Goal: Task Accomplishment & Management: Complete application form

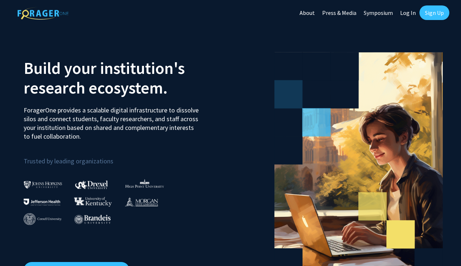
click at [404, 15] on link "Log In" at bounding box center [407, 12] width 23 height 25
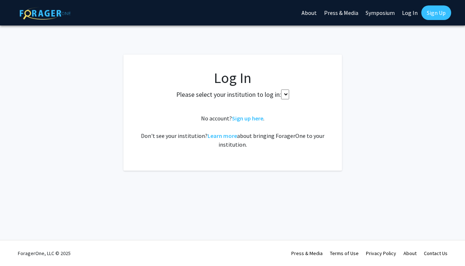
select select
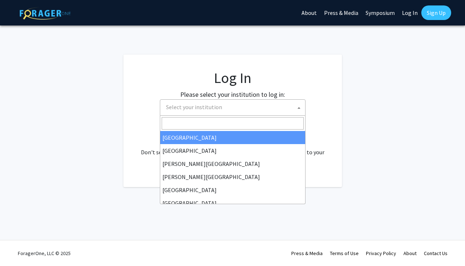
click at [219, 101] on span "Select your institution" at bounding box center [234, 107] width 142 height 15
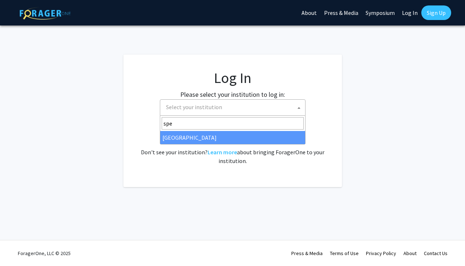
type input "spe"
select select "4"
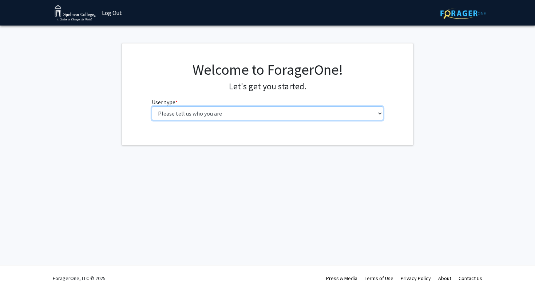
click at [210, 114] on select "Please tell us who you are Undergraduate Student Master's Student Doctoral Cand…" at bounding box center [268, 113] width 232 height 14
select select "1: undergrad"
click at [152, 106] on select "Please tell us who you are Undergraduate Student Master's Student Doctoral Cand…" at bounding box center [268, 113] width 232 height 14
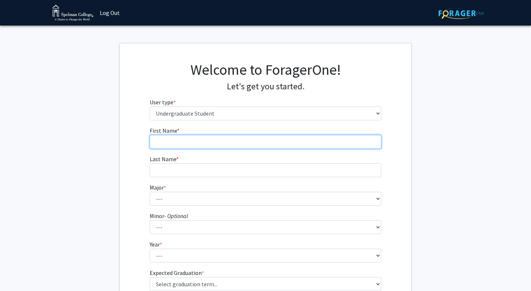
click at [188, 143] on input "First Name * required" at bounding box center [266, 142] width 232 height 14
type input "Saraiah"
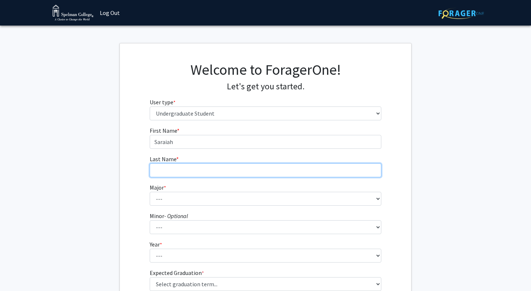
click at [177, 169] on input "Last Name * required" at bounding box center [266, 170] width 232 height 14
type input "[PERSON_NAME]"
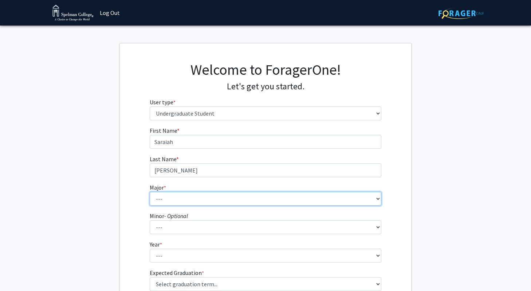
click at [177, 195] on select "--- Art Art History Biochemistry Biology Chemistry Comparative Women’s Studies …" at bounding box center [266, 199] width 232 height 14
click at [237, 194] on select "--- Art Art History Biochemistry Biology Chemistry Comparative Women’s Studies …" at bounding box center [266, 199] width 232 height 14
select select "22: 268"
click at [150, 192] on select "--- Art Art History Biochemistry Biology Chemistry Comparative Women’s Studies …" at bounding box center [266, 199] width 232 height 14
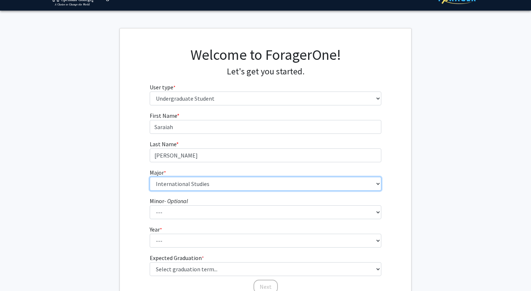
scroll to position [22, 0]
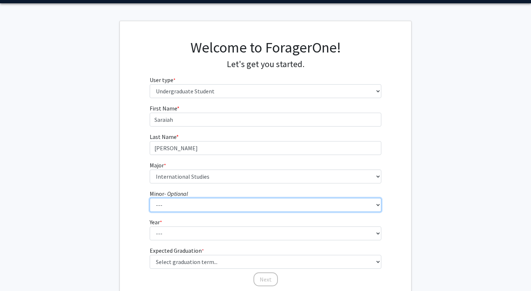
click at [208, 205] on select "--- African Diaspora Studies Anthropology Art History Asian Studies Biochemistr…" at bounding box center [266, 205] width 232 height 14
click at [199, 199] on select "--- African Diaspora Studies Anthropology Art History Asian Studies Biochemistr…" at bounding box center [266, 205] width 232 height 14
click at [163, 203] on select "--- African Diaspora Studies Anthropology Art History Asian Studies Biochemistr…" at bounding box center [266, 205] width 232 height 14
click at [150, 198] on select "--- African Diaspora Studies Anthropology Art History Asian Studies Biochemistr…" at bounding box center [266, 205] width 232 height 14
click at [163, 203] on select "--- African Diaspora Studies Anthropology Art History Asian Studies Biochemistr…" at bounding box center [266, 205] width 232 height 14
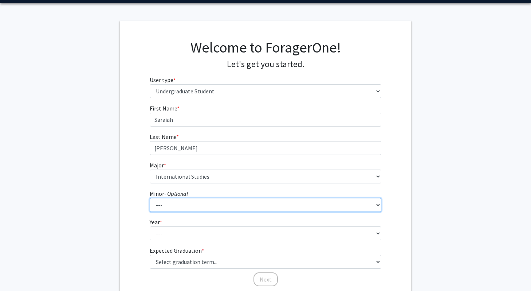
scroll to position [46, 0]
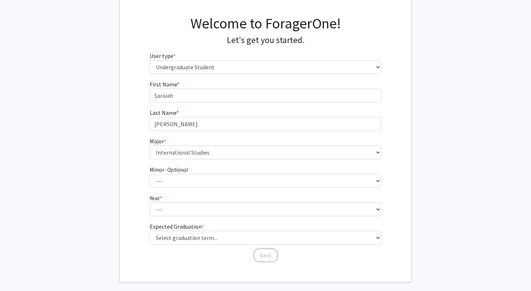
click at [229, 218] on form "First Name * required [PERSON_NAME] Last Name * required [PERSON_NAME] Major * …" at bounding box center [266, 168] width 232 height 176
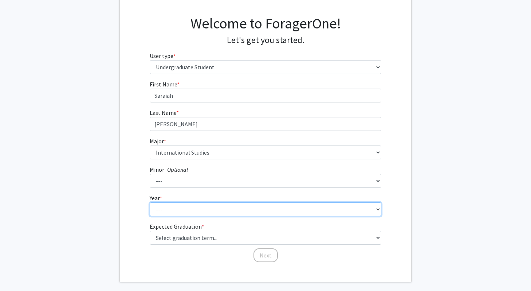
click at [228, 211] on select "--- First-year Sophomore Junior Senior Postbaccalaureate Certificate" at bounding box center [266, 209] width 232 height 14
select select "1: first-year"
click at [150, 202] on select "--- First-year Sophomore Junior Senior Postbaccalaureate Certificate" at bounding box center [266, 209] width 232 height 14
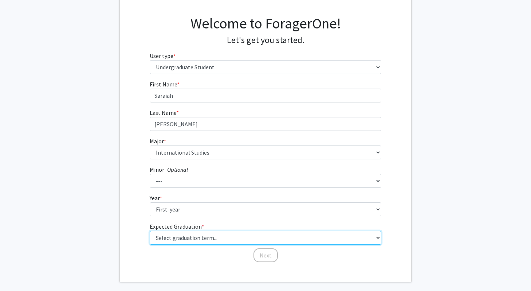
click at [213, 240] on select "Select graduation term... Spring 2025 Summer 2025 Fall 2025 Winter 2025 Spring …" at bounding box center [266, 238] width 232 height 14
select select "17: spring_2029"
click at [150, 231] on select "Select graduation term... Spring 2025 Summer 2025 Fall 2025 Winter 2025 Spring …" at bounding box center [266, 238] width 232 height 14
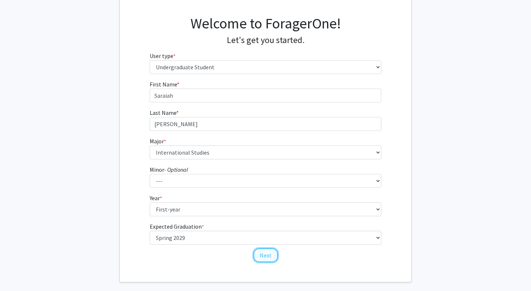
click at [264, 254] on button "Next" at bounding box center [265, 255] width 24 height 14
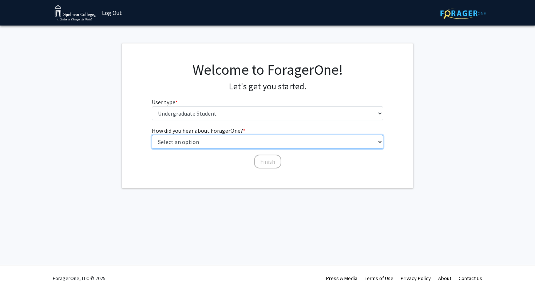
click at [216, 137] on select "Select an option Peer/student recommendation Faculty/staff recommendation Unive…" at bounding box center [268, 142] width 232 height 14
click at [235, 138] on select "Select an option Peer/student recommendation Faculty/staff recommendation Unive…" at bounding box center [268, 142] width 232 height 14
select select "1: peer_recommendation"
click at [152, 135] on select "Select an option Peer/student recommendation Faculty/staff recommendation Unive…" at bounding box center [268, 142] width 232 height 14
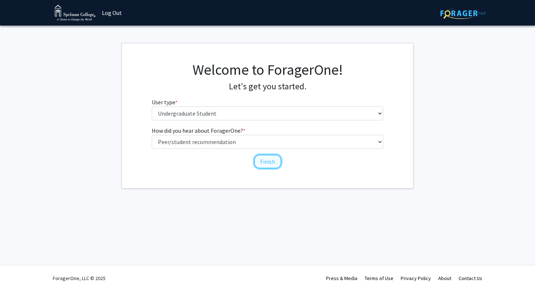
click at [267, 161] on button "Finish" at bounding box center [267, 161] width 27 height 14
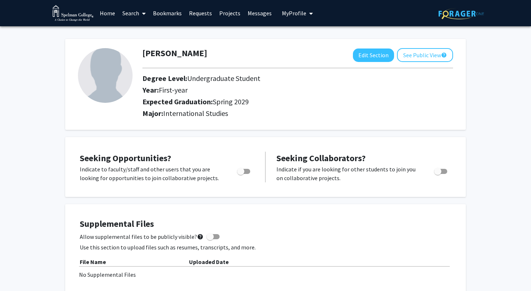
click at [141, 11] on span at bounding box center [142, 13] width 7 height 25
click at [142, 11] on span at bounding box center [142, 13] width 7 height 25
click at [135, 12] on link "Search" at bounding box center [134, 12] width 31 height 25
click at [148, 33] on span "Faculty/Staff" at bounding box center [146, 33] width 54 height 15
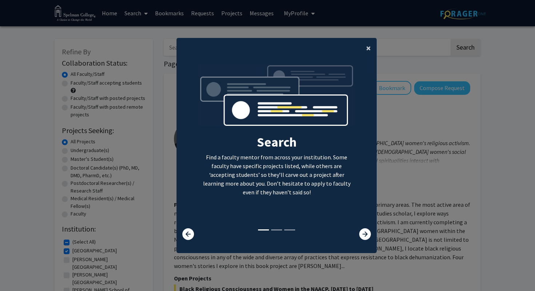
click at [371, 46] on button "×" at bounding box center [369, 48] width 16 height 20
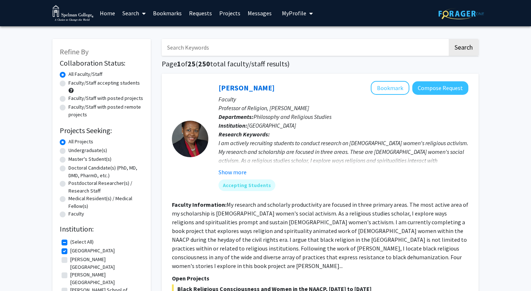
click at [307, 48] on input "Search Keywords" at bounding box center [305, 47] width 286 height 17
